Goal: Find specific page/section: Find specific page/section

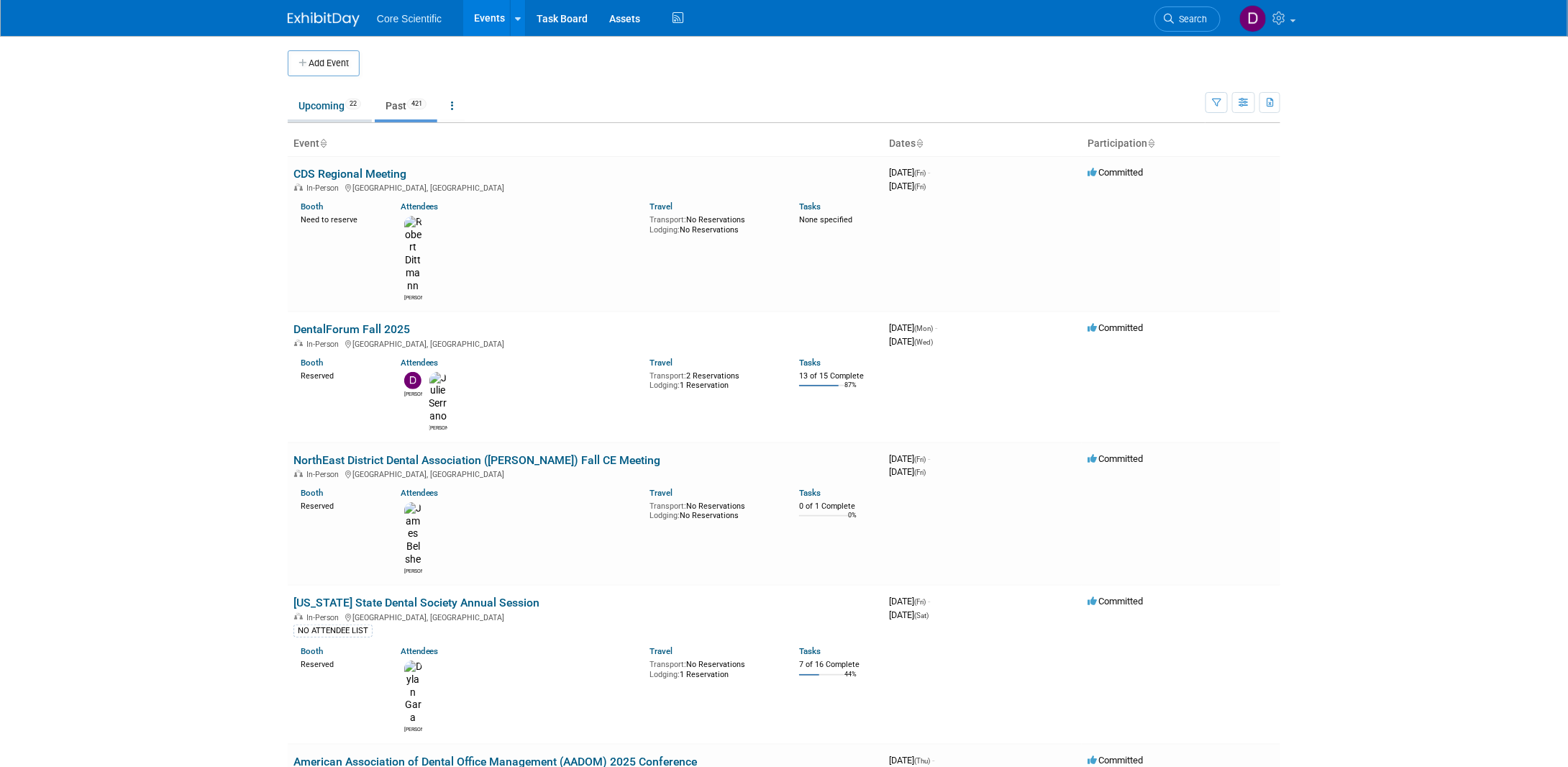
click at [327, 104] on link "Upcoming 22" at bounding box center [330, 105] width 84 height 28
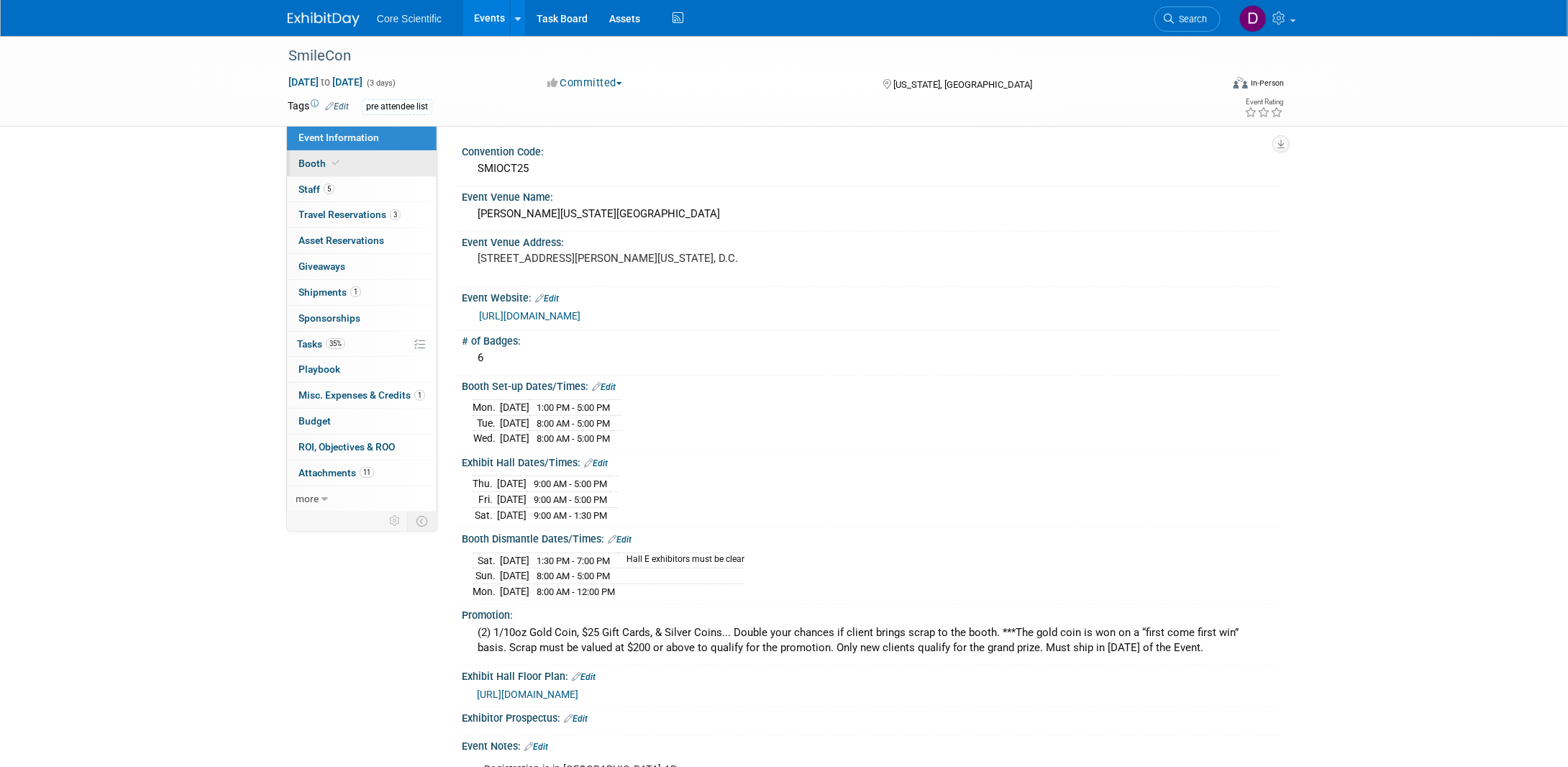
click at [333, 163] on icon at bounding box center [336, 163] width 7 height 8
